Goal: Communication & Community: Participate in discussion

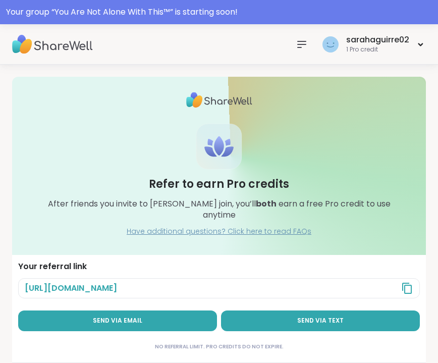
click at [72, 43] on img at bounding box center [52, 44] width 81 height 35
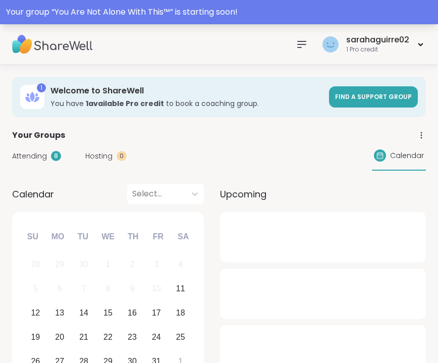
click at [155, 8] on div "Your group “ You Are Not Alone With This™ ” is starting soon!" at bounding box center [219, 12] width 426 height 12
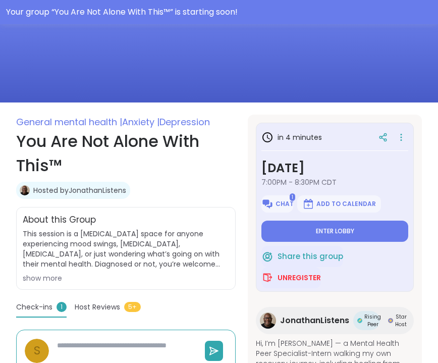
scroll to position [97, 0]
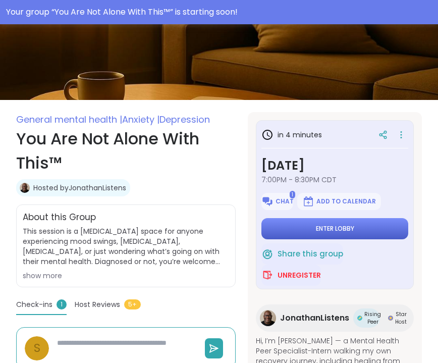
click at [299, 222] on button "Enter lobby" at bounding box center [334, 228] width 147 height 21
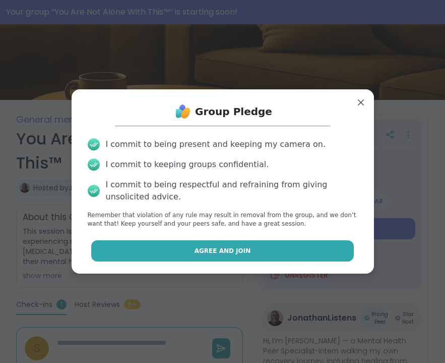
click at [238, 256] on button "Agree and Join" at bounding box center [222, 250] width 263 height 21
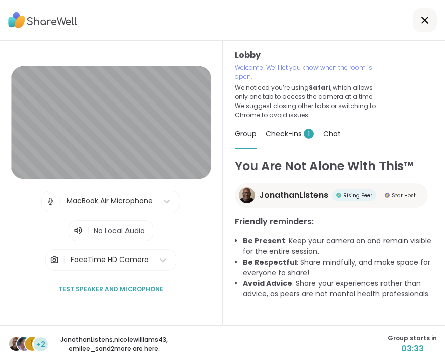
click at [291, 134] on span "Check-ins 1" at bounding box center [290, 134] width 48 height 10
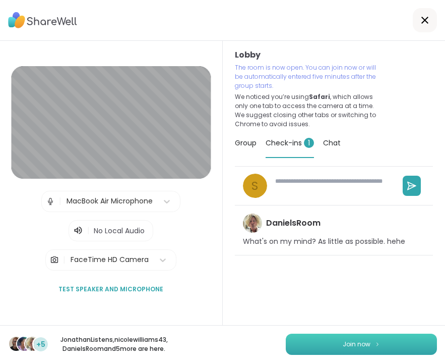
click at [365, 339] on button "Join now" at bounding box center [361, 343] width 151 height 21
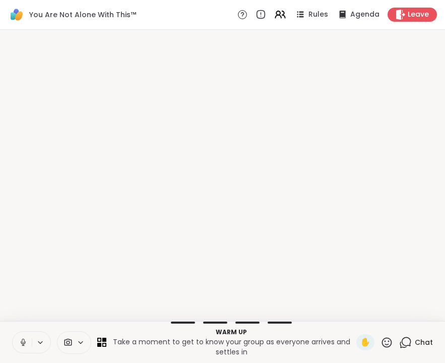
type textarea "*"
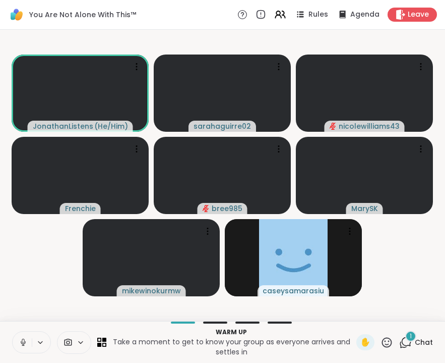
click at [17, 339] on button at bounding box center [22, 341] width 19 height 21
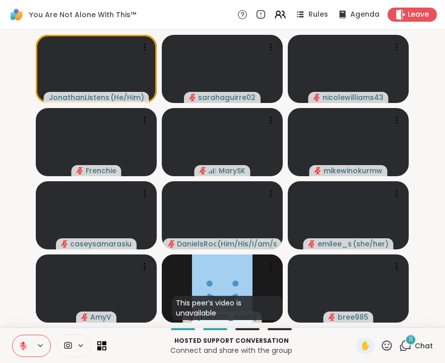
click at [408, 344] on icon at bounding box center [405, 345] width 13 height 13
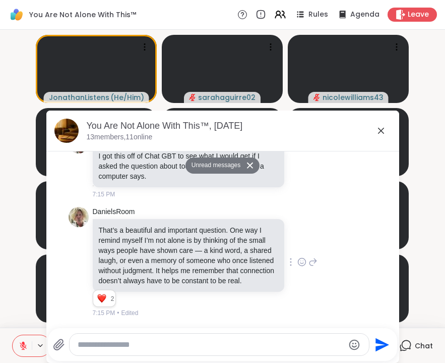
scroll to position [3086, 0]
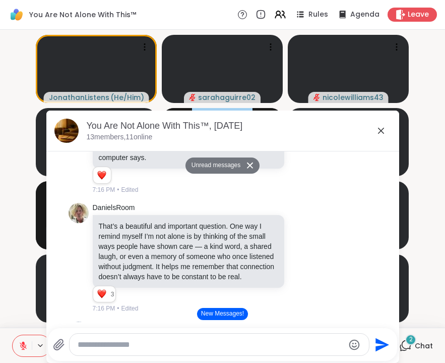
click at [379, 131] on icon at bounding box center [381, 131] width 12 height 12
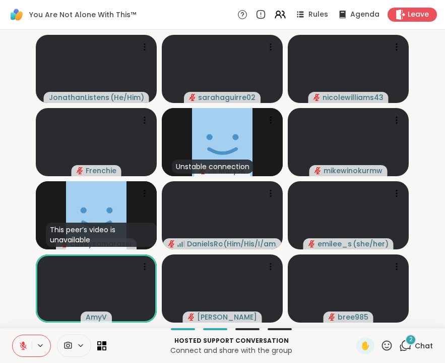
click at [410, 352] on div "2 Chat" at bounding box center [416, 345] width 34 height 16
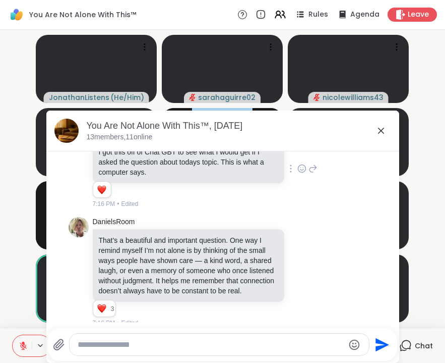
scroll to position [3035, 0]
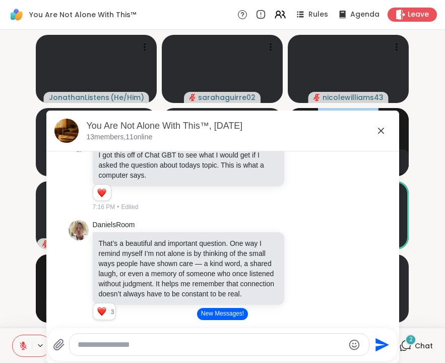
click at [382, 128] on icon at bounding box center [381, 131] width 12 height 12
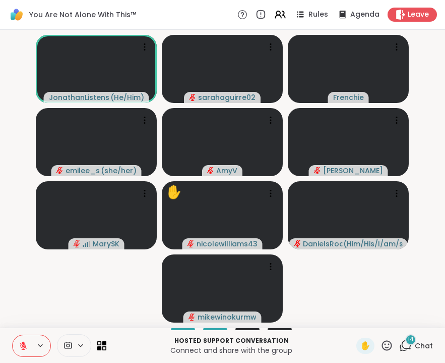
click at [413, 343] on span "14" at bounding box center [411, 339] width 6 height 9
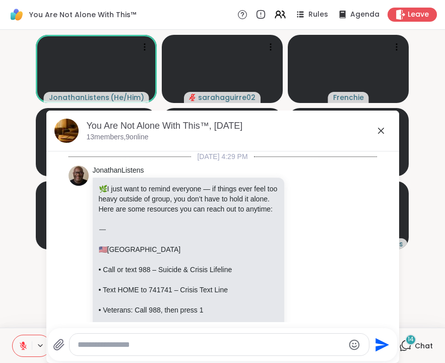
scroll to position [4363, 0]
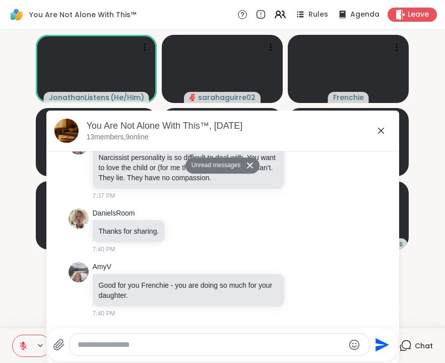
click at [380, 128] on icon at bounding box center [381, 131] width 12 height 12
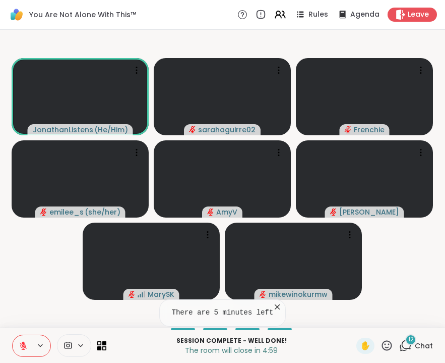
click at [410, 346] on icon at bounding box center [405, 345] width 13 height 13
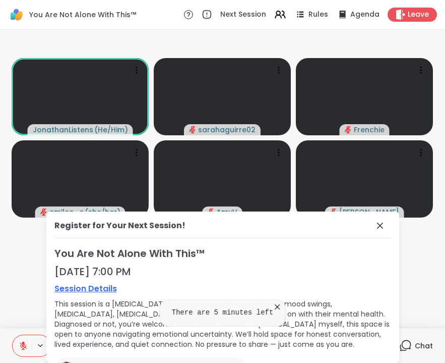
scroll to position [101, 0]
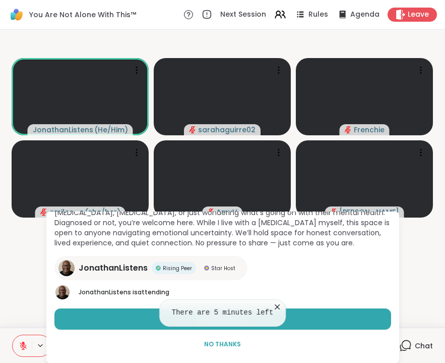
click at [413, 285] on video-player-container "JonathanListens ( He/Him ) sarahaguirre02 [PERSON_NAME] ( she/her ) [PERSON_NAM…" at bounding box center [222, 178] width 433 height 289
click at [280, 307] on icon at bounding box center [277, 307] width 10 height 10
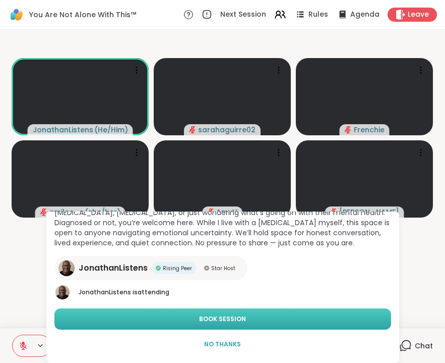
click at [240, 321] on span "Book Session" at bounding box center [222, 318] width 47 height 9
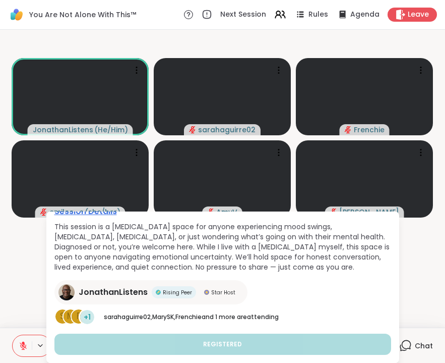
click at [407, 289] on video-player-container "JonathanListens ( He/Him ) sarahaguirre02 [PERSON_NAME] ( she/her ) [PERSON_NAM…" at bounding box center [222, 178] width 433 height 289
click at [421, 268] on video-player-container "JonathanListens ( He/Him ) sarahaguirre02 [PERSON_NAME] ( she/her ) [PERSON_NAM…" at bounding box center [222, 178] width 433 height 289
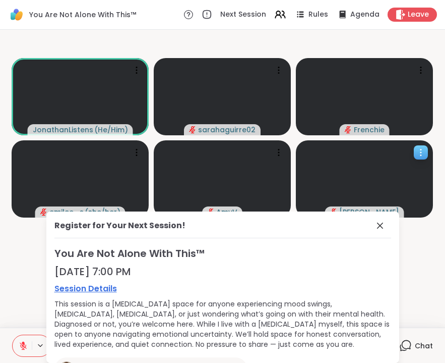
scroll to position [0, 0]
click at [377, 226] on icon at bounding box center [380, 225] width 6 height 6
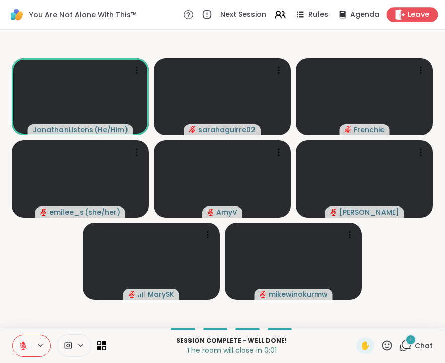
click at [410, 17] on span "Leave" at bounding box center [419, 15] width 22 height 11
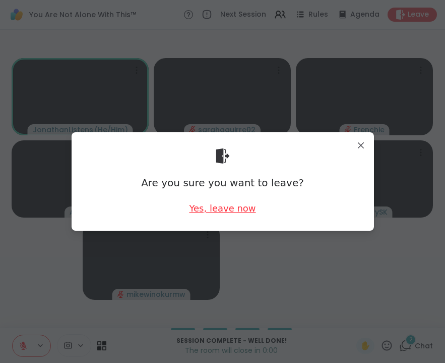
click at [212, 211] on div "Yes, leave now" at bounding box center [222, 208] width 67 height 13
